Goal: Find specific fact: Find specific fact

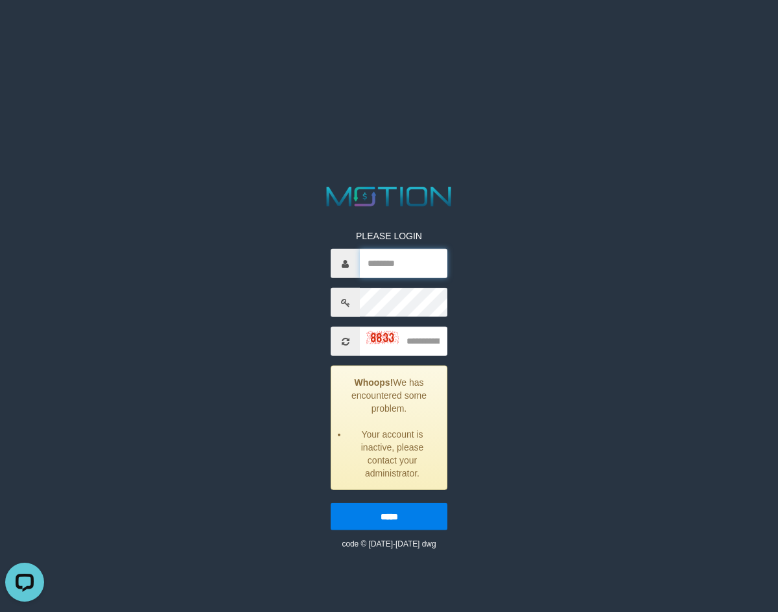
click at [368, 259] on input "text" at bounding box center [404, 263] width 88 height 29
type input "*******"
click at [422, 342] on input "text" at bounding box center [404, 341] width 88 height 29
type input "****"
click at [385, 523] on input "*****" at bounding box center [389, 516] width 117 height 27
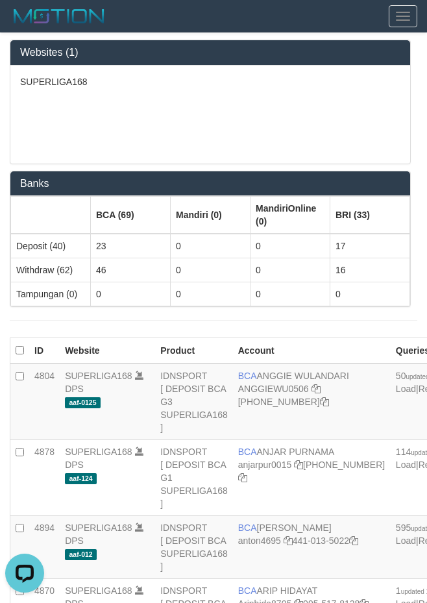
click at [248, 73] on div "SUPERLIGA168" at bounding box center [210, 115] width 400 height 98
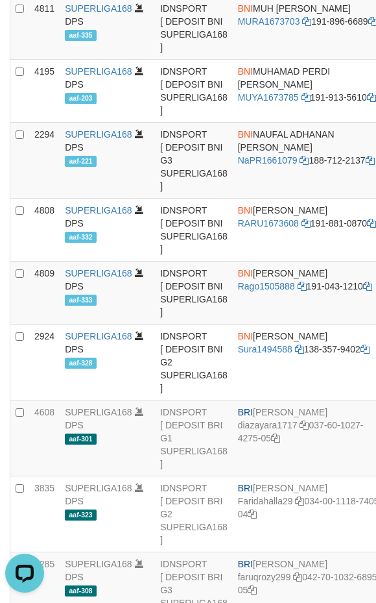
scroll to position [1440, 0]
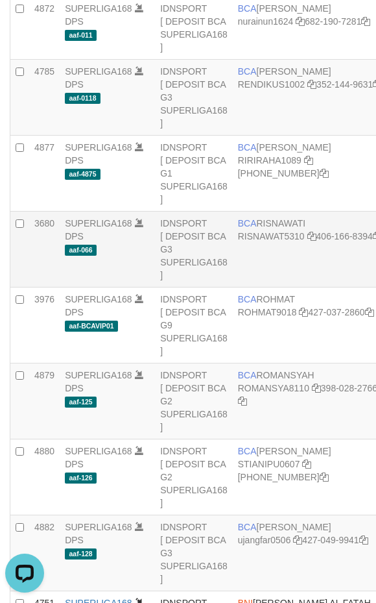
click at [283, 287] on td "BCA RISNAWATI RISNAWAT5310 406-166-8394" at bounding box center [312, 249] width 158 height 76
copy td "BCA [PERSON_NAME]"
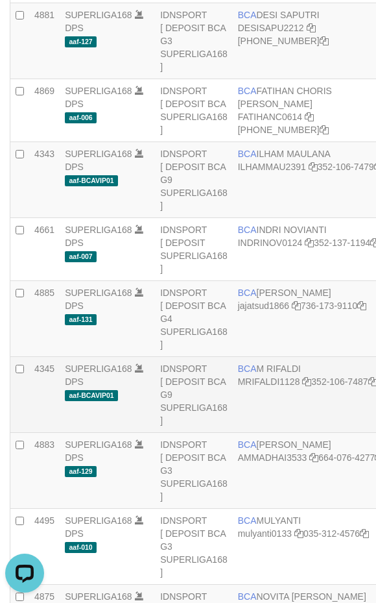
scroll to position [822, 0]
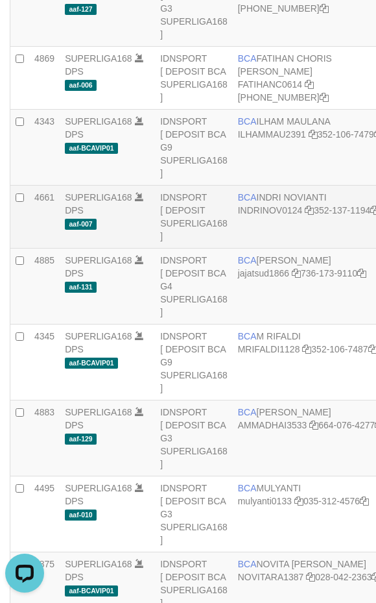
click at [294, 237] on td "BCA INDRI NOVIANTI INDRINOV0124 352-137-1194" at bounding box center [312, 216] width 158 height 63
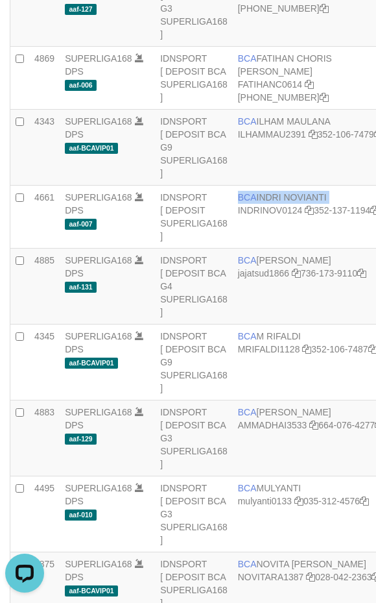
copy td "BCA INDRI NOVIANTI"
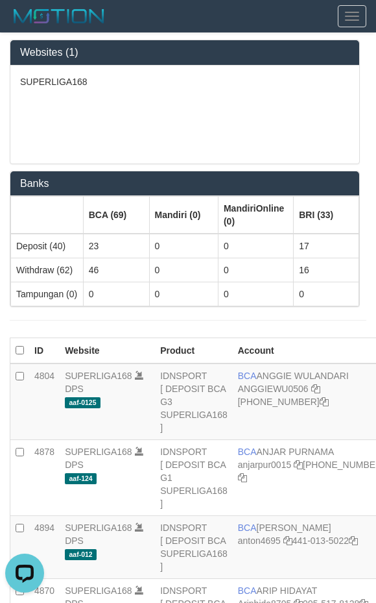
scroll to position [758, 0]
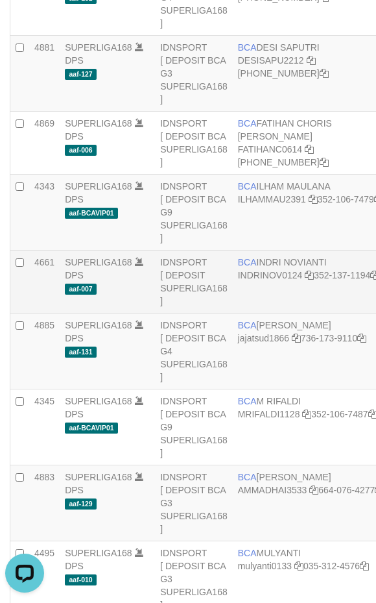
click at [282, 300] on td "BCA INDRI NOVIANTI INDRINOV0124 352-137-1194" at bounding box center [312, 281] width 158 height 63
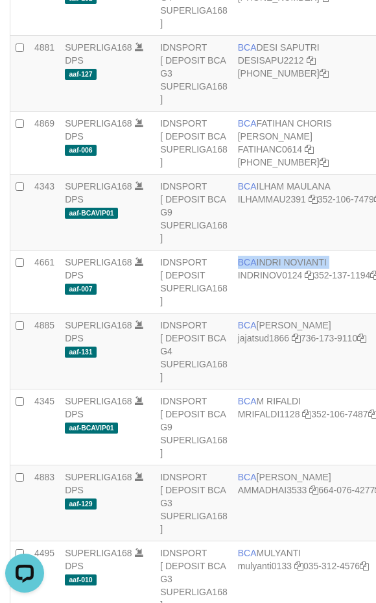
copy td "BCA INDRI NOVIANTI"
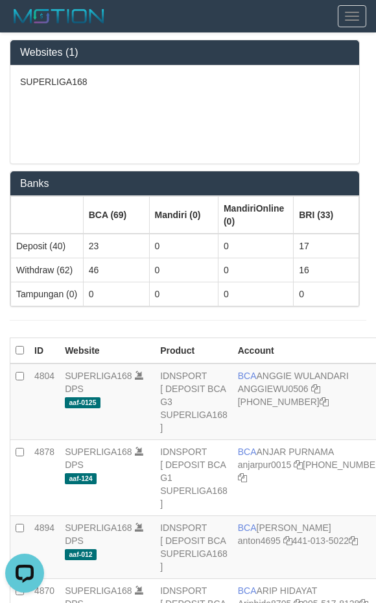
scroll to position [1440, 0]
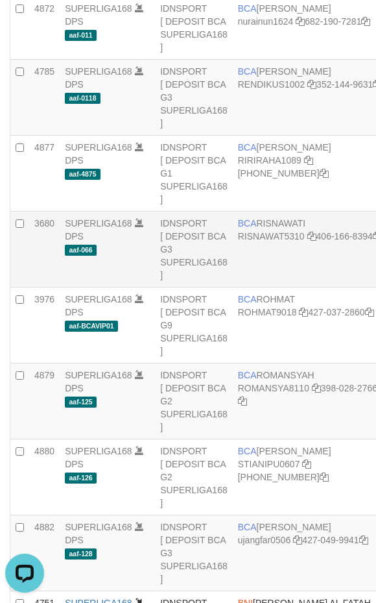
click at [255, 228] on span "BCA" at bounding box center [247, 223] width 19 height 10
copy td "BCA [PERSON_NAME]"
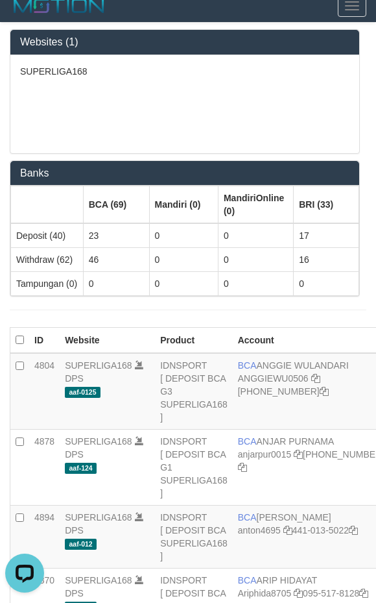
scroll to position [0, 0]
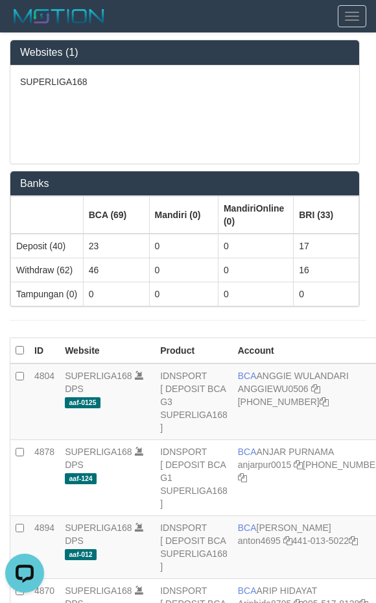
click at [168, 114] on div "SUPERLIGA168" at bounding box center [184, 115] width 349 height 98
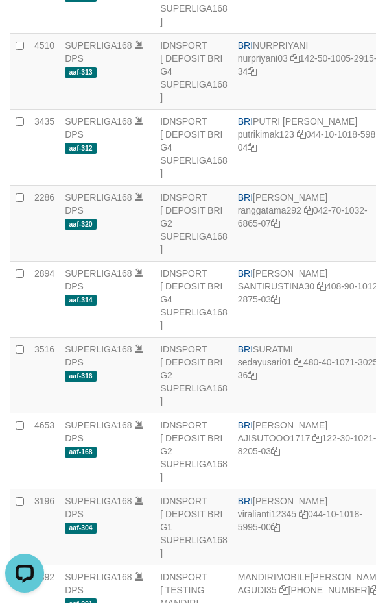
scroll to position [1668, 0]
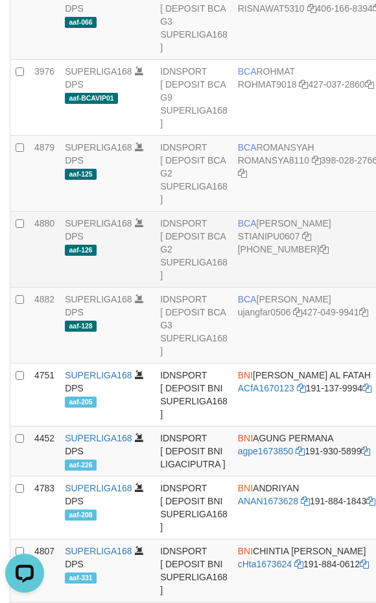
click at [278, 287] on td "BCA [PERSON_NAME] STIANIPU0607 [PHONE_NUMBER]" at bounding box center [312, 249] width 158 height 76
copy td "BCA [PERSON_NAME]"
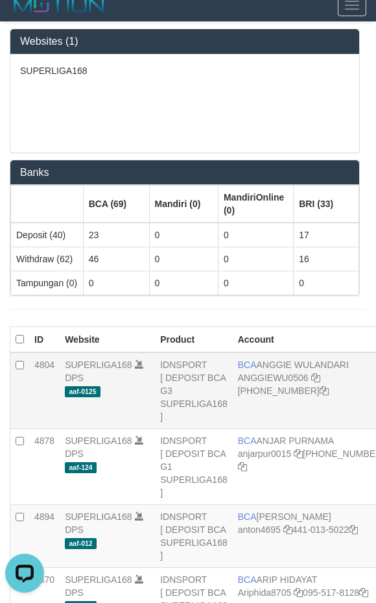
scroll to position [0, 0]
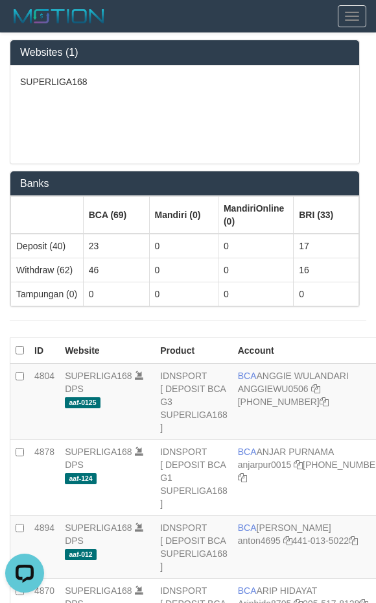
click at [263, 126] on div "SUPERLIGA168" at bounding box center [184, 115] width 349 height 98
